Goal: Find specific page/section: Find specific page/section

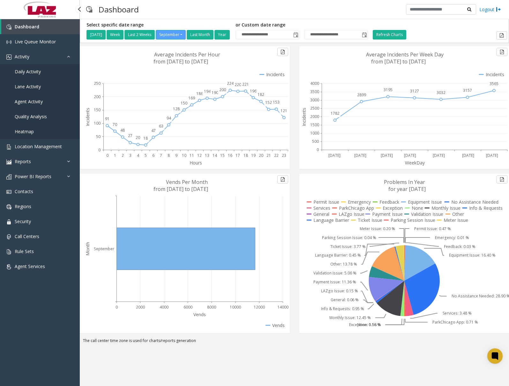
click at [43, 71] on link "Daily Activity" at bounding box center [40, 71] width 80 height 15
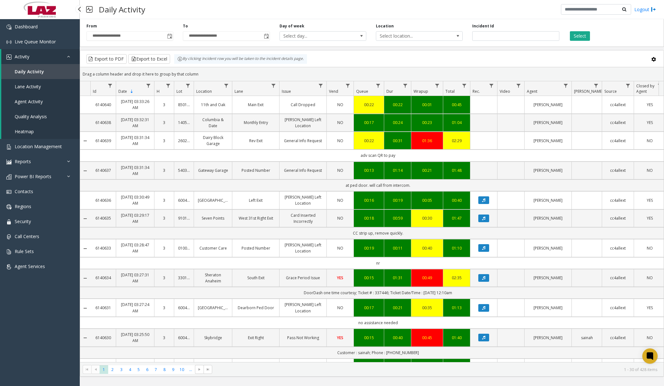
click at [47, 17] on img at bounding box center [39, 9] width 35 height 19
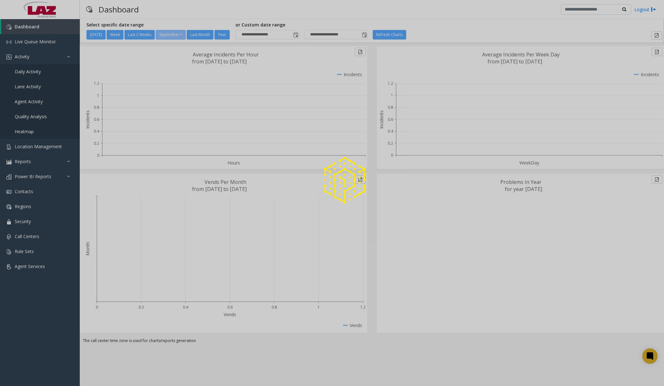
click at [46, 25] on div at bounding box center [332, 193] width 664 height 386
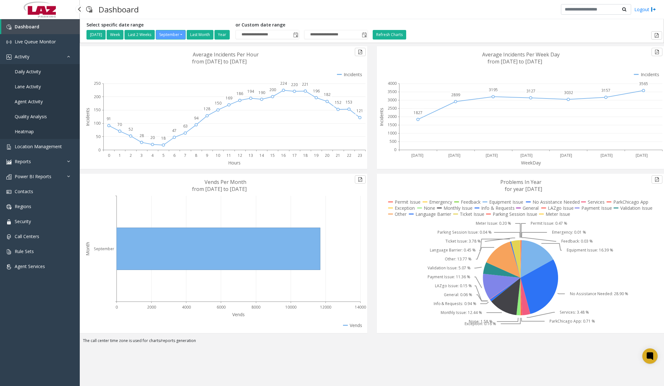
click at [33, 69] on span "Daily Activity" at bounding box center [28, 72] width 26 height 6
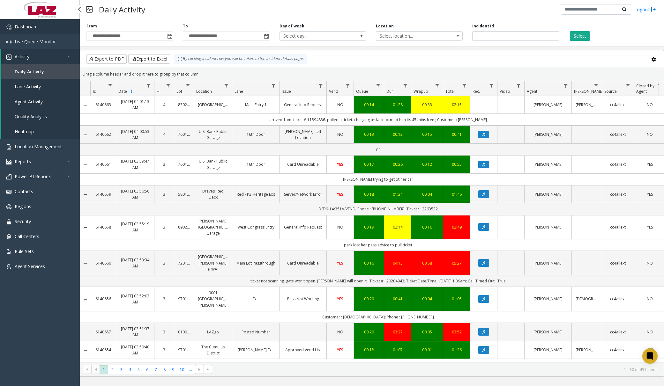
click at [47, 28] on link "Dashboard" at bounding box center [40, 26] width 80 height 15
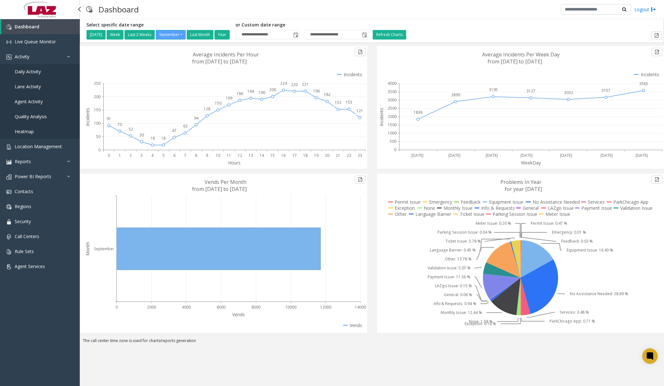
click at [30, 70] on span "Daily Activity" at bounding box center [28, 72] width 26 height 6
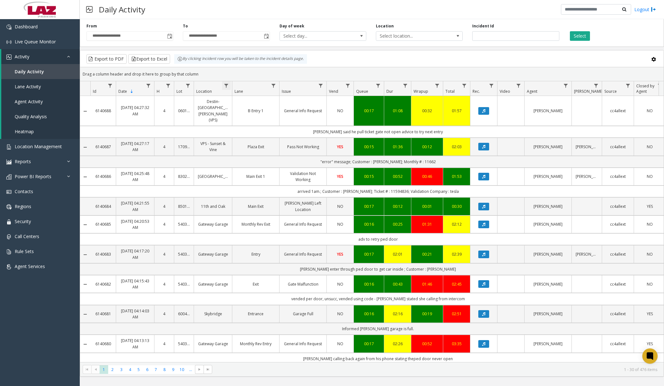
click at [227, 86] on span "Data table" at bounding box center [226, 85] width 5 height 5
click at [262, 113] on input "Location Filter" at bounding box center [254, 113] width 54 height 11
type input "******"
click at [266, 176] on button "Filter" at bounding box center [268, 173] width 26 height 14
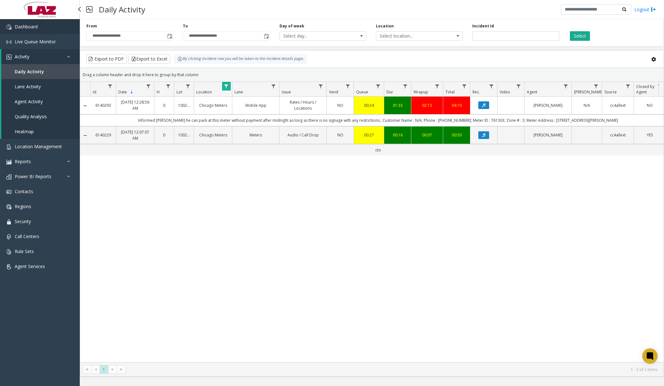
click at [54, 28] on link "Dashboard" at bounding box center [40, 26] width 80 height 15
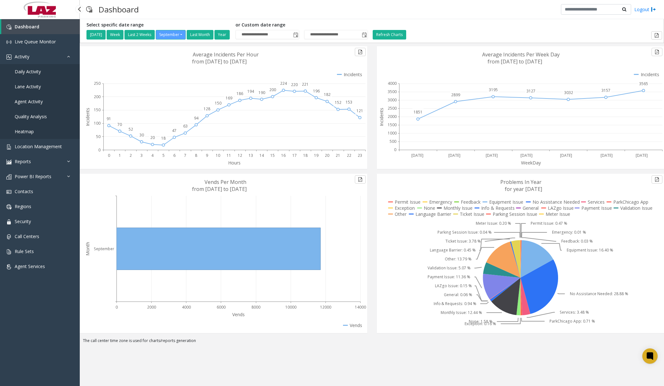
click at [38, 69] on span "Daily Activity" at bounding box center [28, 72] width 26 height 6
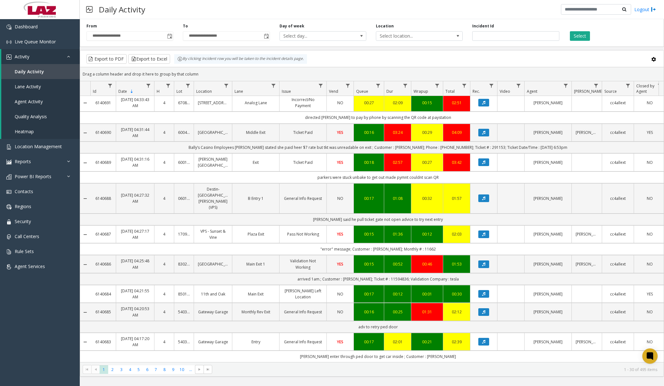
scroll to position [652, 0]
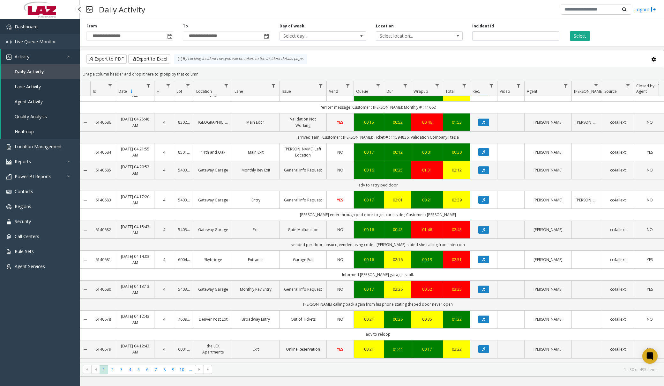
click at [40, 26] on link "Dashboard" at bounding box center [40, 26] width 80 height 15
